Goal: Task Accomplishment & Management: Manage account settings

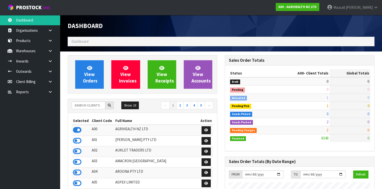
scroll to position [378, 157]
click at [80, 104] on input "text" at bounding box center [89, 106] width 34 height 8
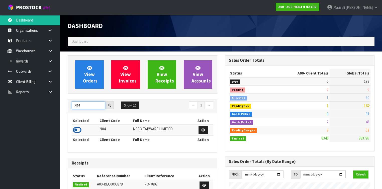
type input "N04"
click at [79, 129] on icon at bounding box center [77, 131] width 9 height 8
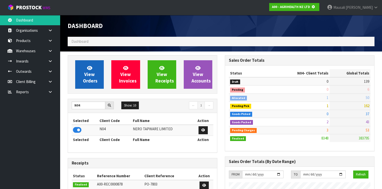
scroll to position [311, 157]
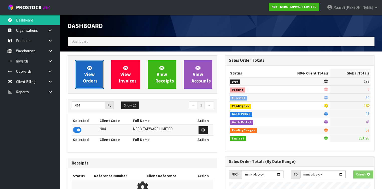
click at [92, 77] on span "View Orders" at bounding box center [90, 74] width 15 height 19
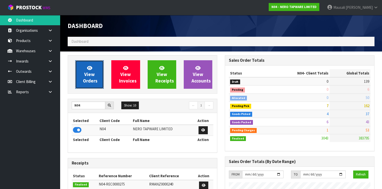
scroll to position [410, 157]
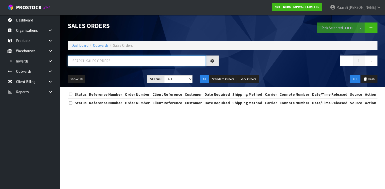
click at [79, 58] on input "text" at bounding box center [137, 61] width 138 height 11
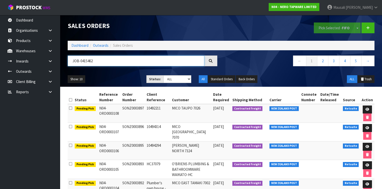
type input "JOB-0415462"
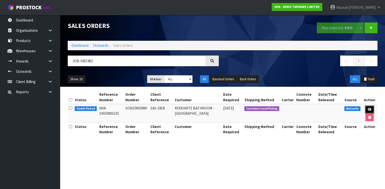
click at [368, 109] on icon at bounding box center [370, 109] width 4 height 3
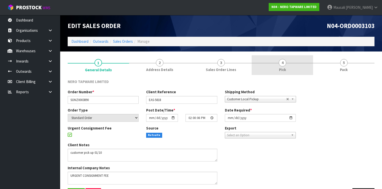
click at [280, 67] on link "4 Pick" at bounding box center [282, 65] width 61 height 20
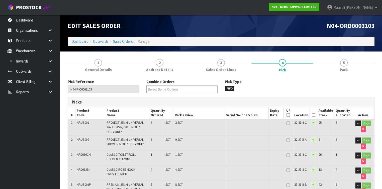
click at [315, 116] on icon at bounding box center [314, 115] width 4 height 0
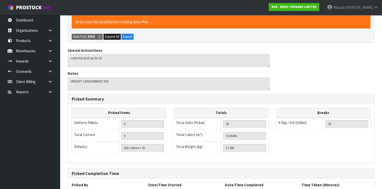
scroll to position [226, 0]
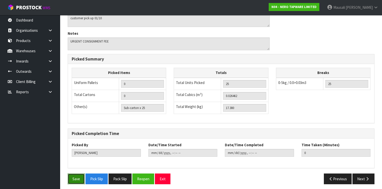
click at [76, 175] on button "Save" at bounding box center [76, 179] width 17 height 11
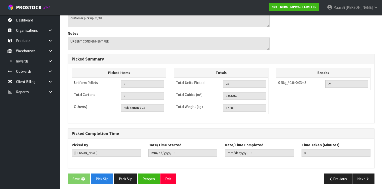
scroll to position [0, 0]
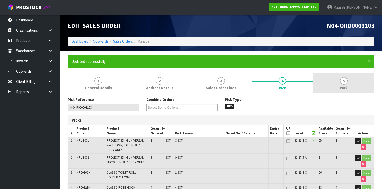
type input "[PERSON_NAME]"
type input "[DATE]T14:53:35"
click at [347, 81] on span "5" at bounding box center [344, 81] width 8 height 8
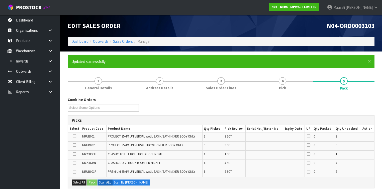
scroll to position [60, 0]
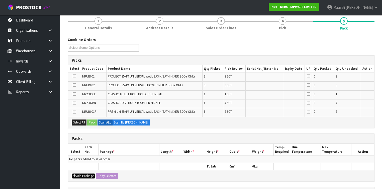
click at [81, 173] on button "Add Package" at bounding box center [84, 176] width 24 height 6
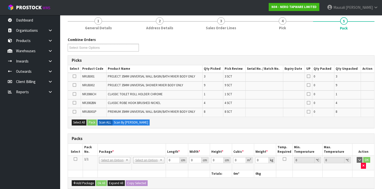
click at [76, 159] on icon at bounding box center [76, 159] width 4 height 0
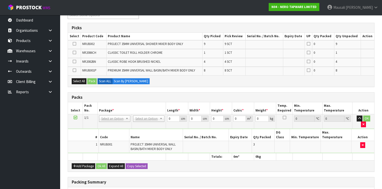
scroll to position [155, 0]
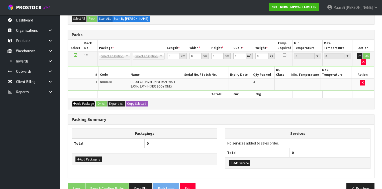
click at [78, 101] on button "Add Package" at bounding box center [84, 104] width 24 height 6
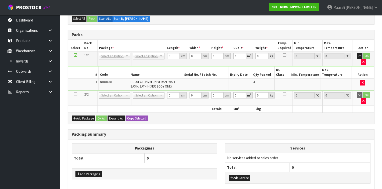
click at [75, 94] on icon at bounding box center [76, 94] width 4 height 0
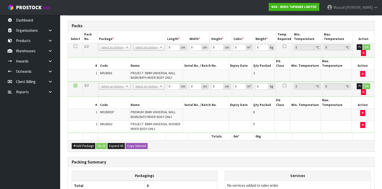
scroll to position [146, 0]
click at [76, 46] on icon at bounding box center [76, 46] width 4 height 0
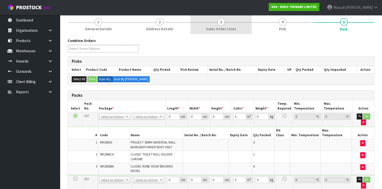
scroll to position [97, 0]
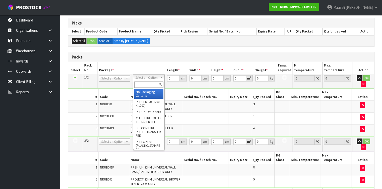
click at [139, 83] on input "text" at bounding box center [148, 85] width 29 height 6
type input "OC"
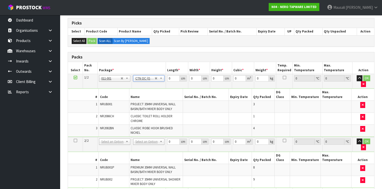
type input "3.66"
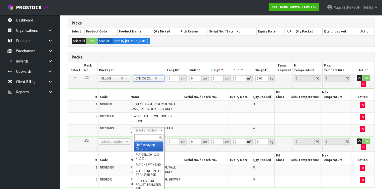
click at [139, 136] on input "text" at bounding box center [148, 138] width 29 height 6
type input "OC"
type input "2"
type input "13.72"
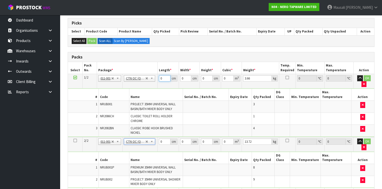
drag, startPoint x: 158, startPoint y: 80, endPoint x: 151, endPoint y: 82, distance: 7.3
click at [152, 82] on tr "1/2 NONE 007-001 007-002 007-004 007-009 007-013 007-014 007-015 007-017 007-01…" at bounding box center [221, 81] width 306 height 15
type input "31"
type input "28"
type input "2"
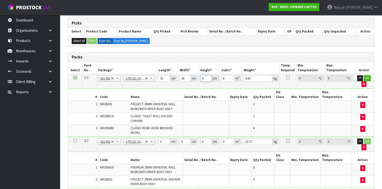
type input "0.001736"
type input "22"
type input "0.019096"
type input "22"
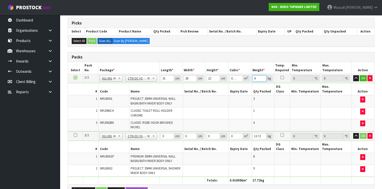
type input "4"
type input "40"
type input "26"
type input "2"
type input "0.00208"
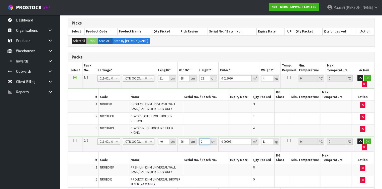
type input "23"
type input "0.02392"
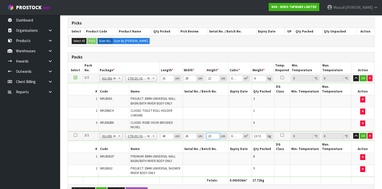
type input "23"
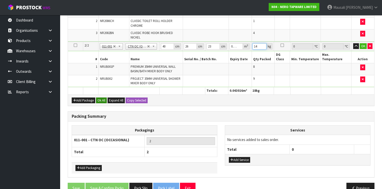
type input "14"
click at [100, 98] on button "Ok All" at bounding box center [101, 101] width 11 height 6
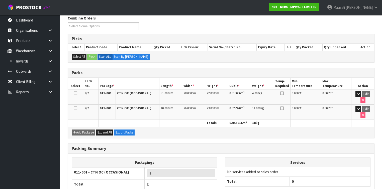
scroll to position [101, 0]
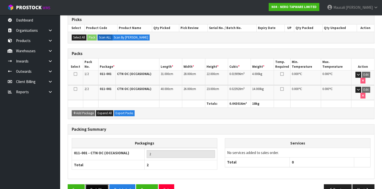
click at [90, 185] on button "Pack Slip" at bounding box center [96, 190] width 23 height 11
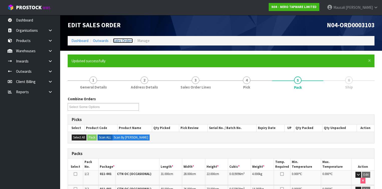
click at [121, 40] on link "Sales Orders" at bounding box center [123, 40] width 20 height 5
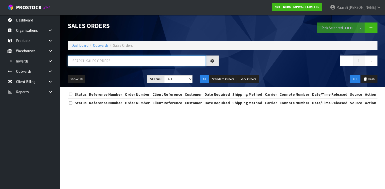
click at [84, 64] on input "text" at bounding box center [137, 61] width 138 height 11
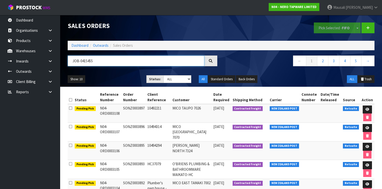
type input "JOB-0415455"
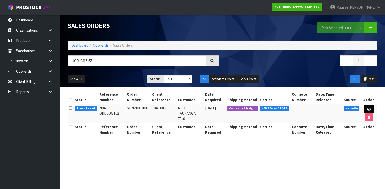
click at [366, 110] on link at bounding box center [368, 110] width 9 height 8
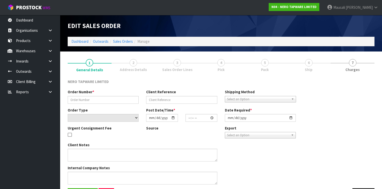
type input "SONZ0003889"
type input "10493015"
select select "number:0"
type input "[DATE]"
type input "13:00:06.000"
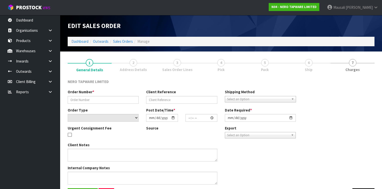
type input "[DATE]"
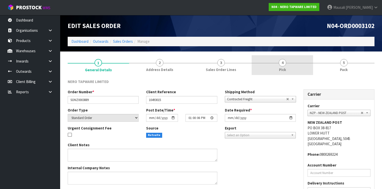
click at [273, 69] on link "4 Pick" at bounding box center [282, 65] width 61 height 20
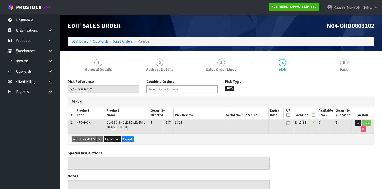
click at [315, 115] on icon at bounding box center [314, 115] width 4 height 0
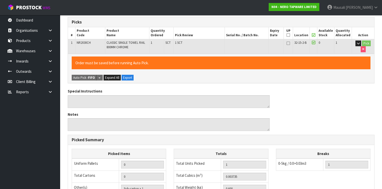
scroll to position [162, 0]
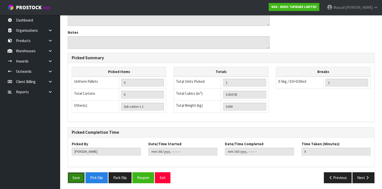
click at [79, 176] on button "Save" at bounding box center [76, 178] width 17 height 11
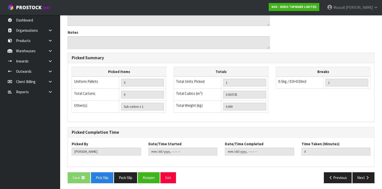
scroll to position [0, 0]
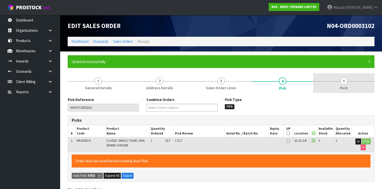
type input "[PERSON_NAME]"
type input "[DATE]T15:10:20"
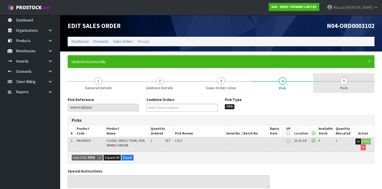
click at [341, 80] on span "5" at bounding box center [344, 81] width 8 height 8
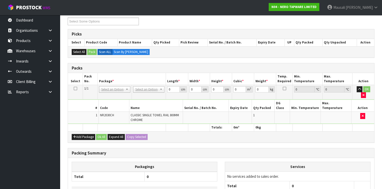
scroll to position [100, 0]
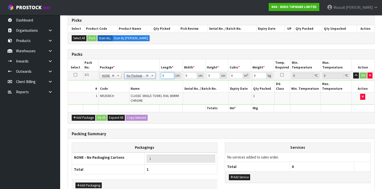
drag, startPoint x: 167, startPoint y: 75, endPoint x: 149, endPoint y: 86, distance: 21.7
click at [149, 86] on tbody "1/1 NONE 007-001 007-002 007-004 007-009 007-013 007-014 007-015 007-017 007-01…" at bounding box center [221, 88] width 306 height 34
type input "82"
type input "9"
type input "6"
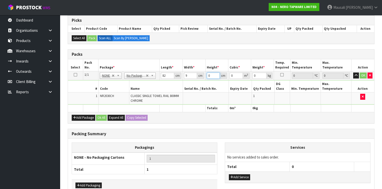
type input "0.004428"
type input "6"
type input "1"
click at [101, 115] on button "Ok All" at bounding box center [101, 118] width 11 height 6
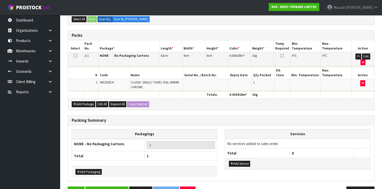
scroll to position [122, 0]
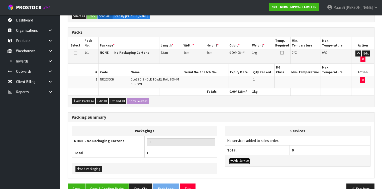
click at [245, 158] on button "Add Service" at bounding box center [239, 161] width 21 height 6
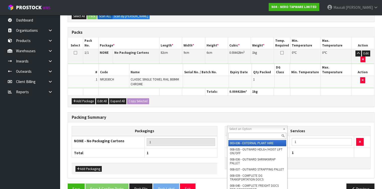
click at [240, 138] on input "text" at bounding box center [257, 136] width 58 height 6
type input "044"
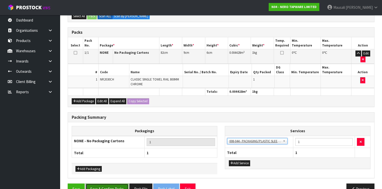
click at [116, 184] on button "Save & Confirm Packs" at bounding box center [106, 189] width 43 height 11
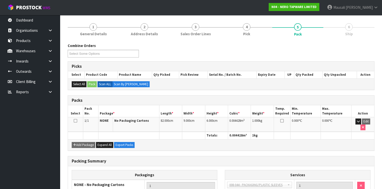
scroll to position [92, 0]
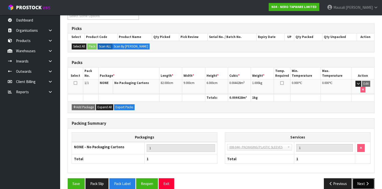
drag, startPoint x: 364, startPoint y: 174, endPoint x: 357, endPoint y: 172, distance: 6.7
click at [364, 179] on button "Next" at bounding box center [363, 184] width 22 height 11
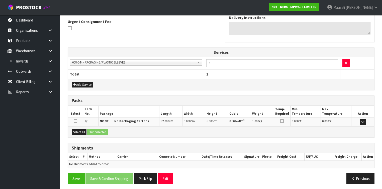
scroll to position [147, 0]
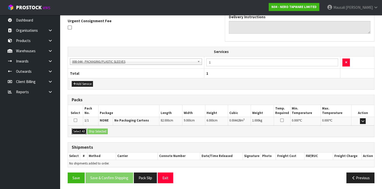
click at [79, 130] on button "Select All" at bounding box center [79, 132] width 15 height 6
click at [96, 131] on button "Ship Selected" at bounding box center [97, 132] width 21 height 6
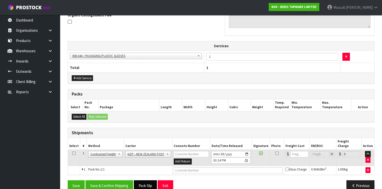
scroll to position [156, 0]
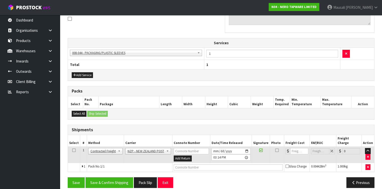
click at [110, 169] on div "From Address CONTRACT WAREHOUSING & LOGISTICS [STREET_ADDRESS] Combined Orders …" at bounding box center [221, 66] width 307 height 251
click at [111, 178] on button "Save & Confirm Shipping" at bounding box center [109, 183] width 48 height 11
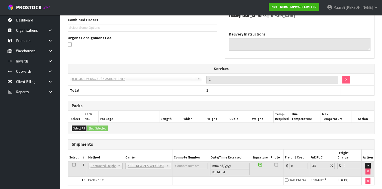
scroll to position [149, 0]
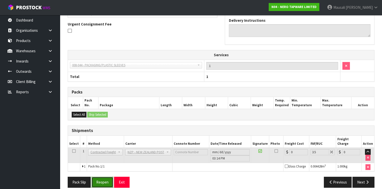
click at [102, 178] on button "Reopen" at bounding box center [102, 182] width 22 height 11
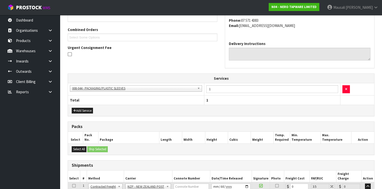
scroll to position [160, 0]
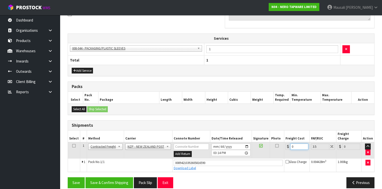
drag, startPoint x: 296, startPoint y: 141, endPoint x: 289, endPoint y: 144, distance: 7.2
click at [290, 144] on input "0" at bounding box center [299, 147] width 18 height 6
type input "8"
type input "8.28"
type input "8.4"
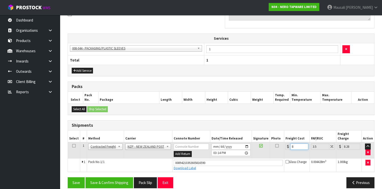
type input "8.69"
type input "8.45"
type input "8.75"
type input "8.45"
click at [107, 178] on button "Save & Confirm Shipping" at bounding box center [109, 183] width 48 height 11
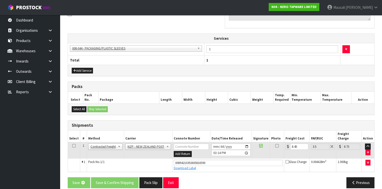
scroll to position [0, 0]
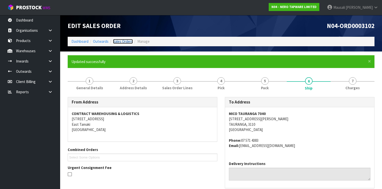
click at [117, 40] on link "Sales Orders" at bounding box center [123, 41] width 20 height 5
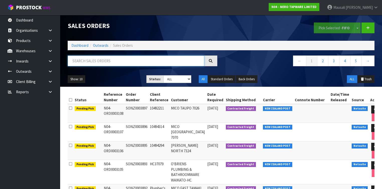
click at [81, 61] on input "text" at bounding box center [136, 61] width 137 height 11
type input "JOB-0415413"
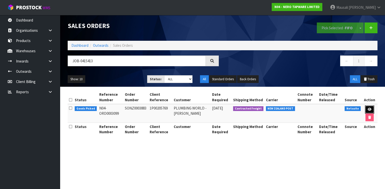
click at [369, 107] on link at bounding box center [369, 110] width 9 height 8
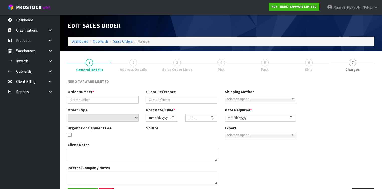
type input "SONZ0003883"
type input "1P00205769"
select select "number:0"
type input "[DATE]"
type input "11:15:05.000"
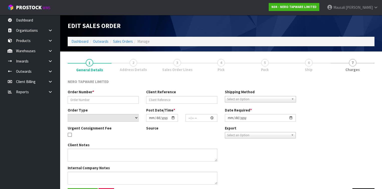
type input "[DATE]"
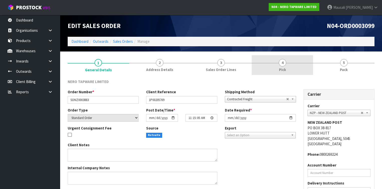
click at [287, 69] on link "4 Pick" at bounding box center [282, 65] width 61 height 20
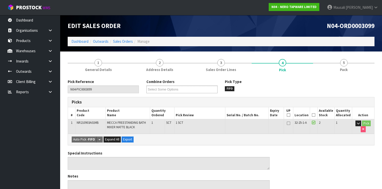
click at [315, 113] on th "Picked" at bounding box center [314, 114] width 8 height 12
click at [315, 115] on icon at bounding box center [314, 115] width 4 height 0
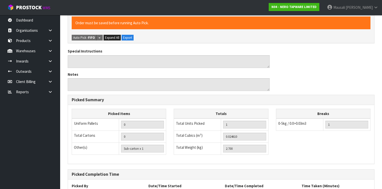
scroll to position [162, 0]
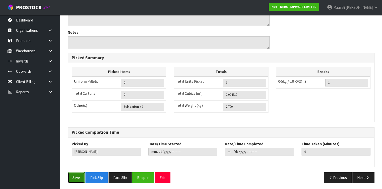
click at [73, 177] on button "Save" at bounding box center [76, 178] width 17 height 11
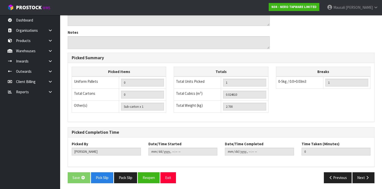
scroll to position [0, 0]
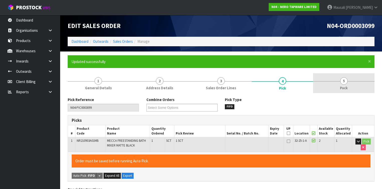
type input "[PERSON_NAME]"
type input "[DATE]T15:17:14"
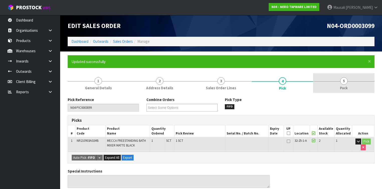
click at [340, 83] on link "5 Pack" at bounding box center [343, 83] width 61 height 20
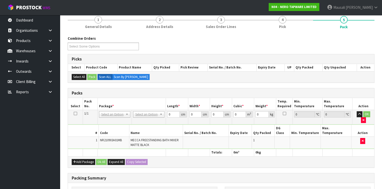
scroll to position [120, 0]
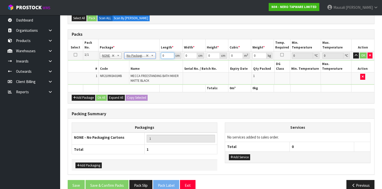
drag, startPoint x: 165, startPoint y: 56, endPoint x: 162, endPoint y: 56, distance: 3.3
click at [155, 60] on tbody "1/1 NONE 007-001 007-002 007-004 007-009 007-013 007-014 007-015 007-017 007-01…" at bounding box center [221, 68] width 306 height 34
type input "101"
type input "34"
type input "1"
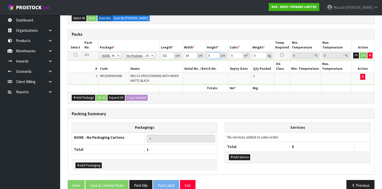
type input "0.003434"
type input "12"
type input "0.041208"
type input "12"
type input "6"
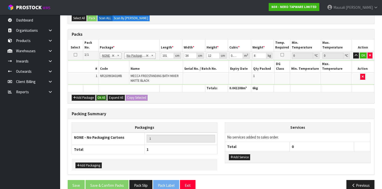
drag, startPoint x: 99, startPoint y: 91, endPoint x: 101, endPoint y: 96, distance: 5.3
click at [99, 95] on button "Ok All" at bounding box center [101, 98] width 11 height 6
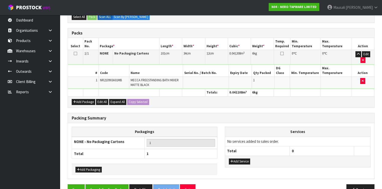
scroll to position [122, 0]
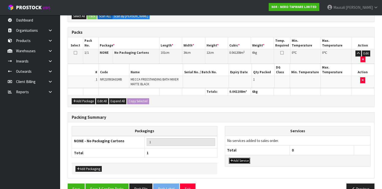
click at [233, 158] on button "Add Service" at bounding box center [239, 161] width 21 height 6
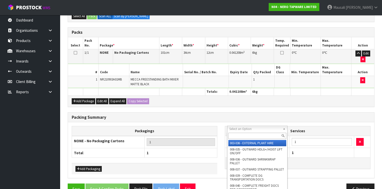
click at [233, 134] on input "text" at bounding box center [257, 136] width 58 height 6
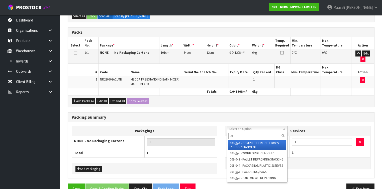
type input "044"
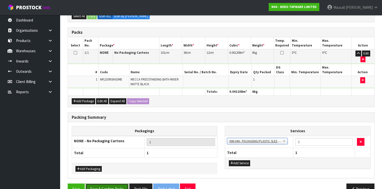
click at [112, 184] on button "Save & Confirm Packs" at bounding box center [106, 189] width 43 height 11
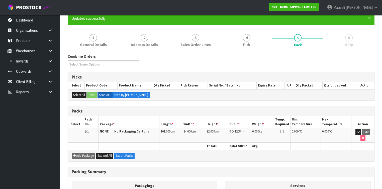
scroll to position [92, 0]
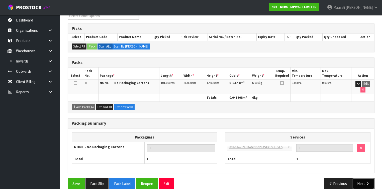
click at [364, 179] on button "Next" at bounding box center [363, 184] width 22 height 11
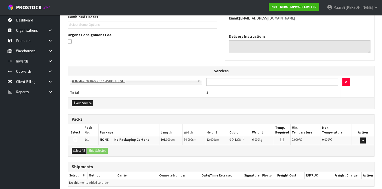
scroll to position [152, 0]
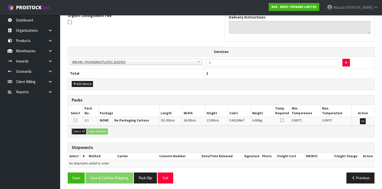
click at [79, 129] on button "Select All" at bounding box center [79, 132] width 15 height 6
click at [90, 129] on button "Ship Selected" at bounding box center [97, 132] width 21 height 6
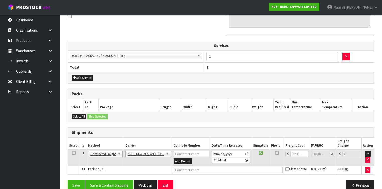
scroll to position [161, 0]
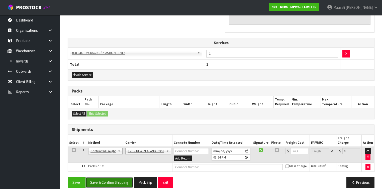
click at [111, 177] on button "Save & Confirm Shipping" at bounding box center [109, 182] width 48 height 11
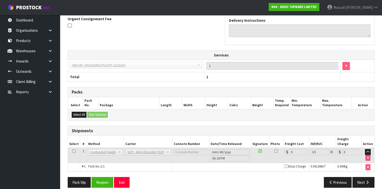
scroll to position [154, 0]
click at [108, 177] on button "Reopen" at bounding box center [102, 182] width 22 height 11
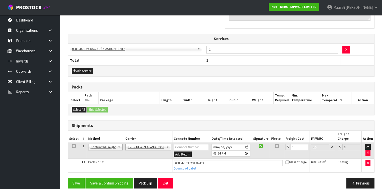
scroll to position [166, 0]
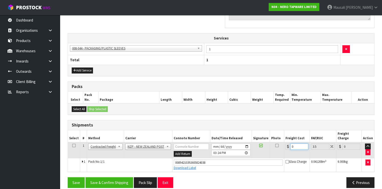
drag, startPoint x: 296, startPoint y: 142, endPoint x: 286, endPoint y: 145, distance: 9.8
click at [286, 145] on td "0" at bounding box center [296, 150] width 25 height 16
type input "8"
type input "8.28"
type input "8.4"
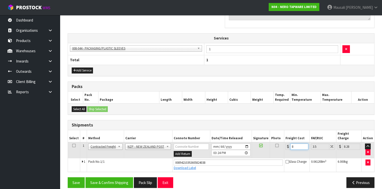
type input "8.69"
type input "8.45"
type input "8.75"
type input "8.45"
click at [108, 178] on button "Save & Confirm Shipping" at bounding box center [109, 183] width 48 height 11
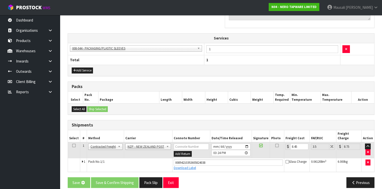
scroll to position [0, 0]
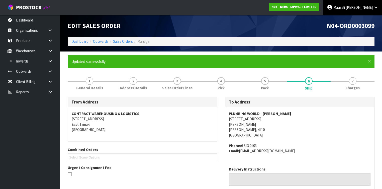
click at [345, 7] on span "Mausali" at bounding box center [339, 7] width 12 height 5
click at [369, 21] on link "Logout" at bounding box center [362, 20] width 40 height 7
